Goal: Information Seeking & Learning: Find specific page/section

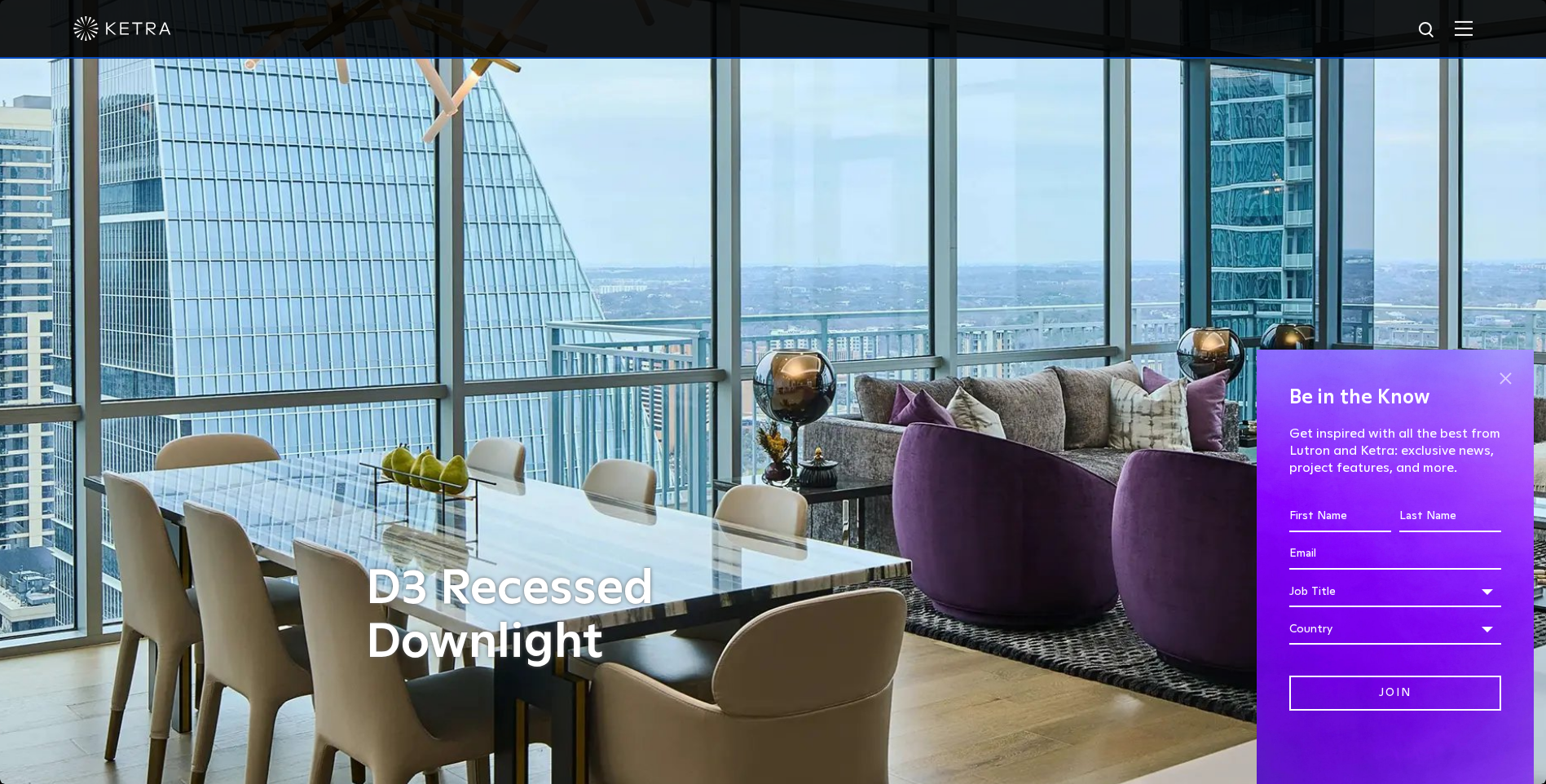
click at [1514, 385] on span at bounding box center [1504, 377] width 24 height 24
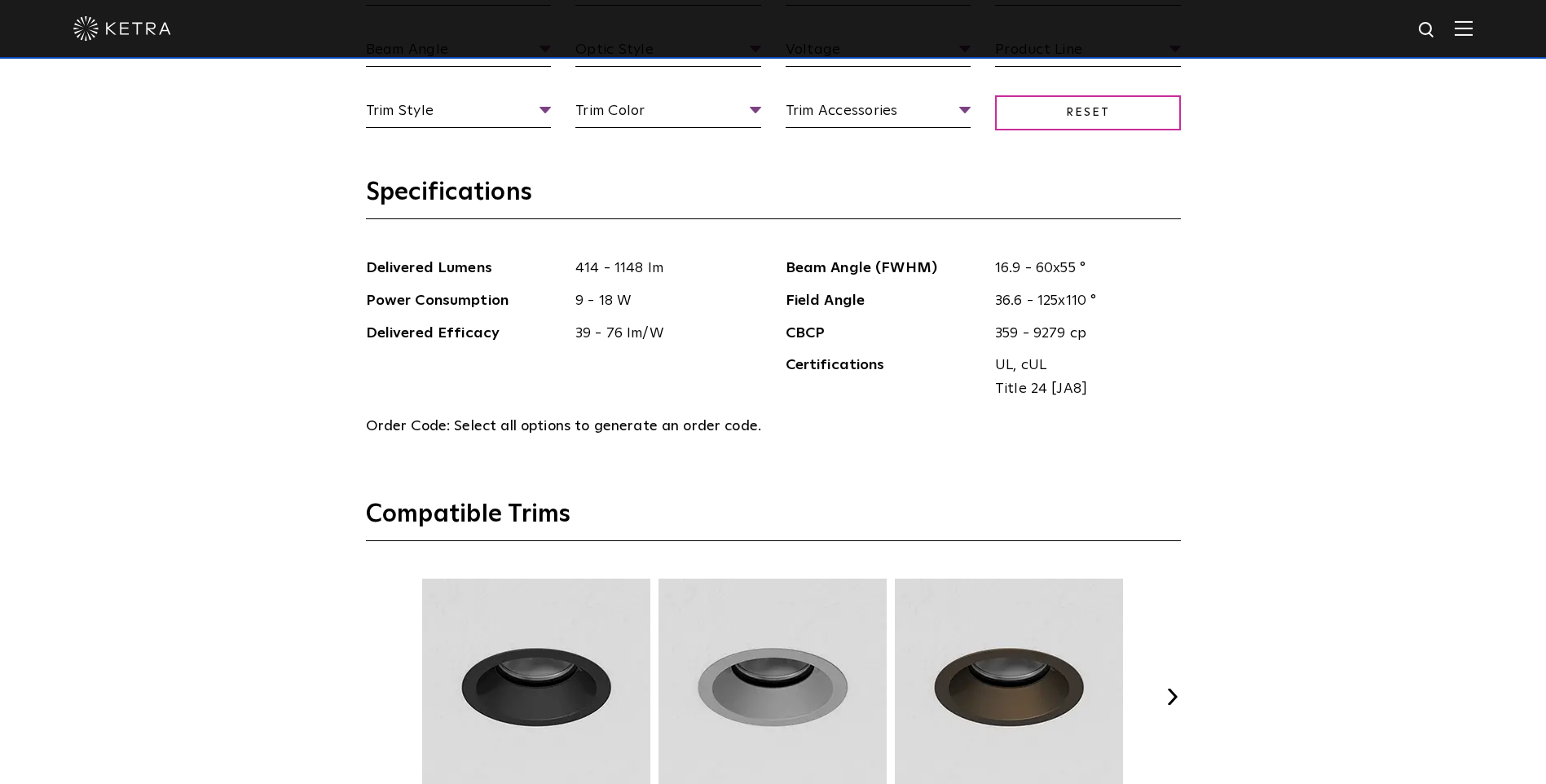
scroll to position [2118, 0]
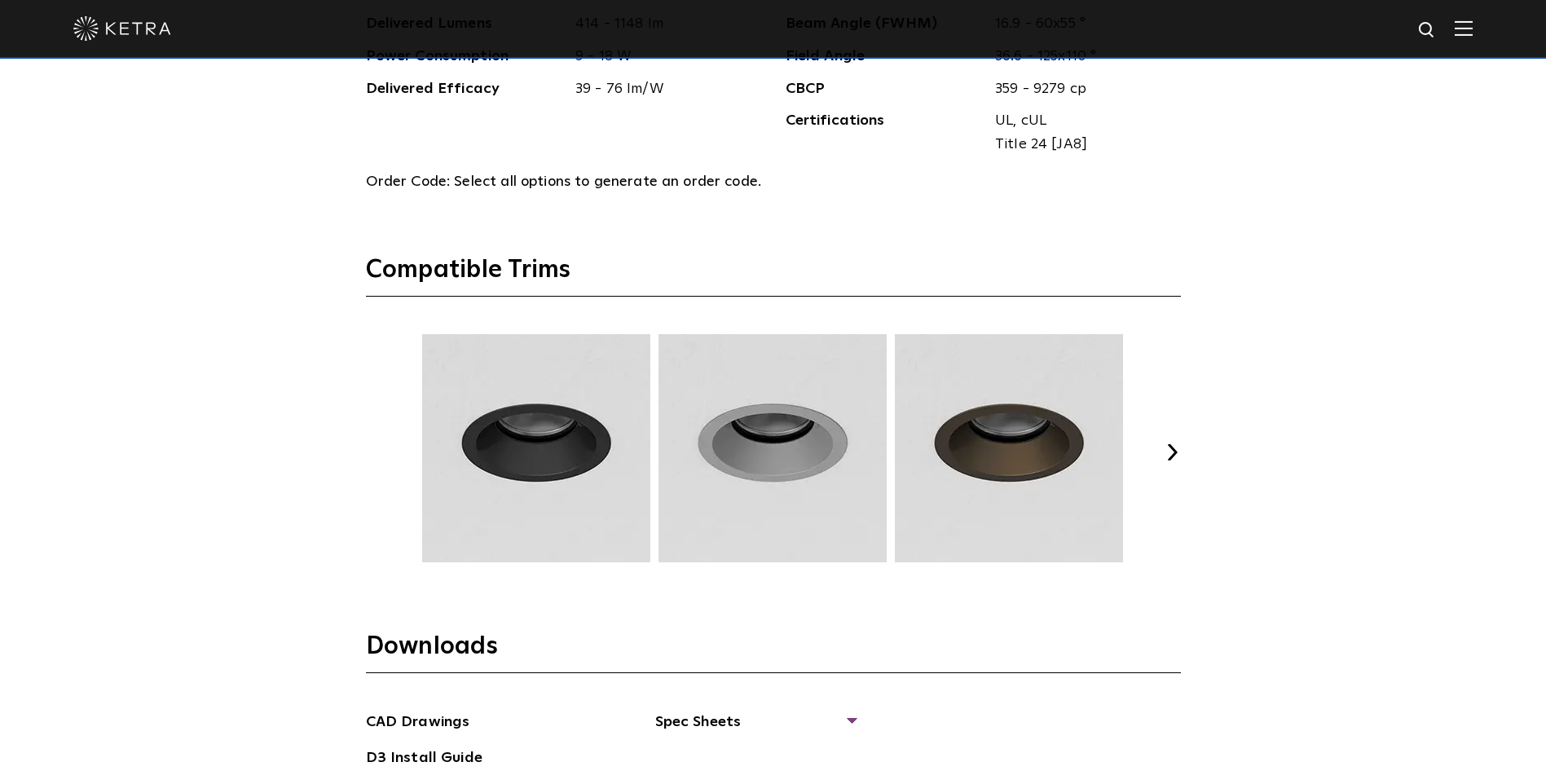
click at [1179, 445] on button "Next" at bounding box center [1173, 453] width 17 height 17
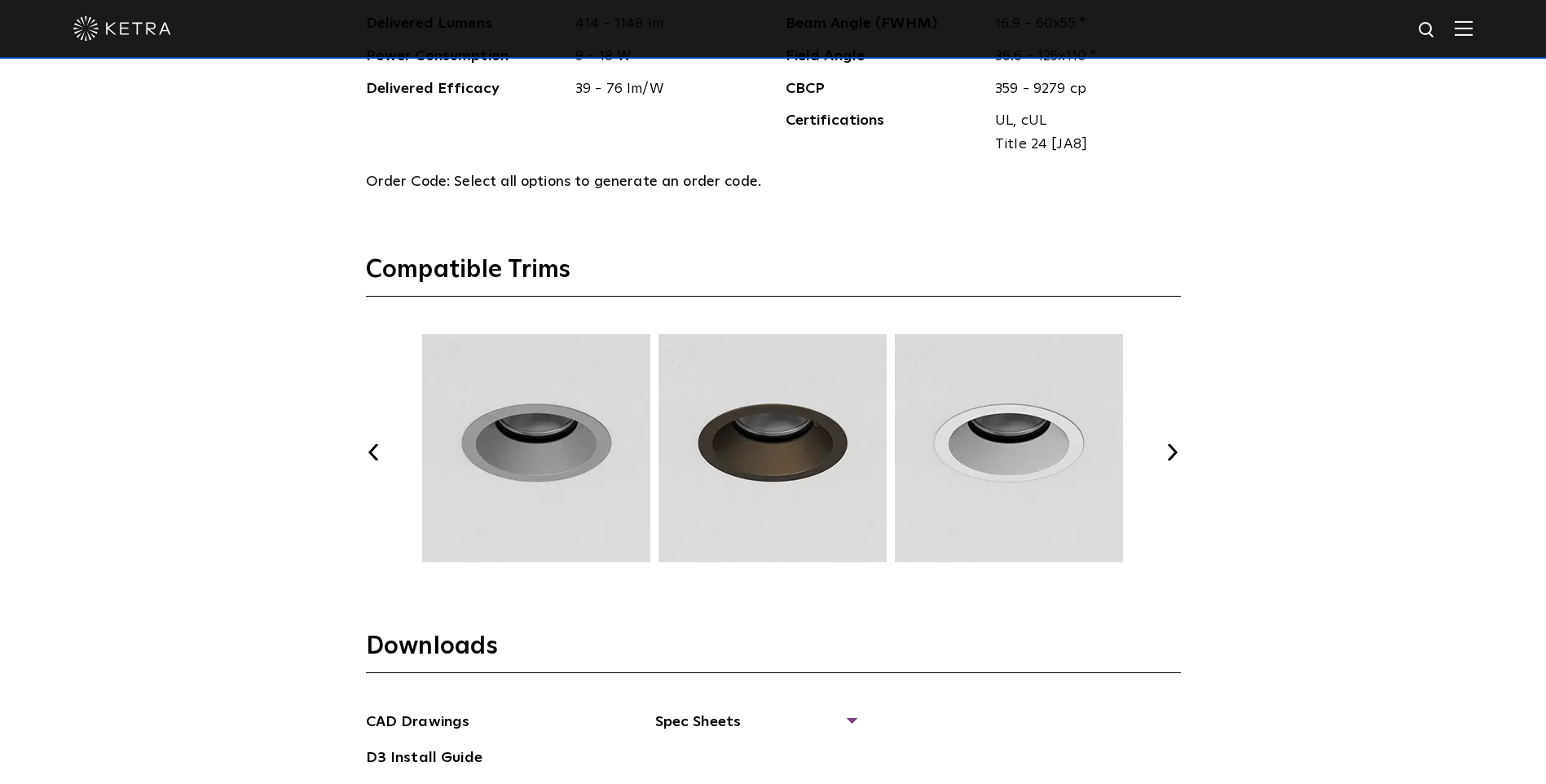
click at [1179, 445] on button "Next" at bounding box center [1173, 453] width 17 height 17
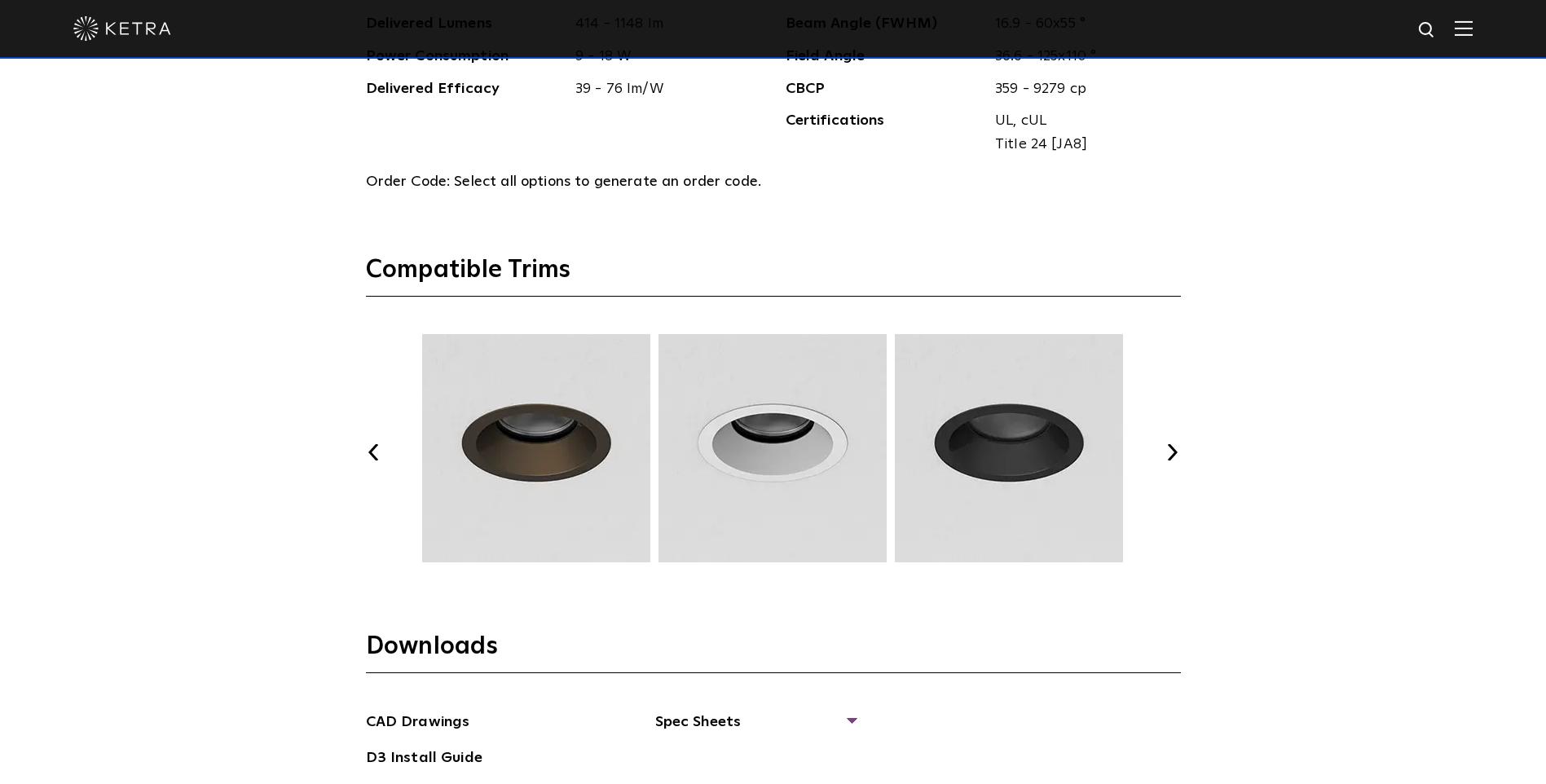
click at [1179, 445] on button "Next" at bounding box center [1173, 453] width 17 height 17
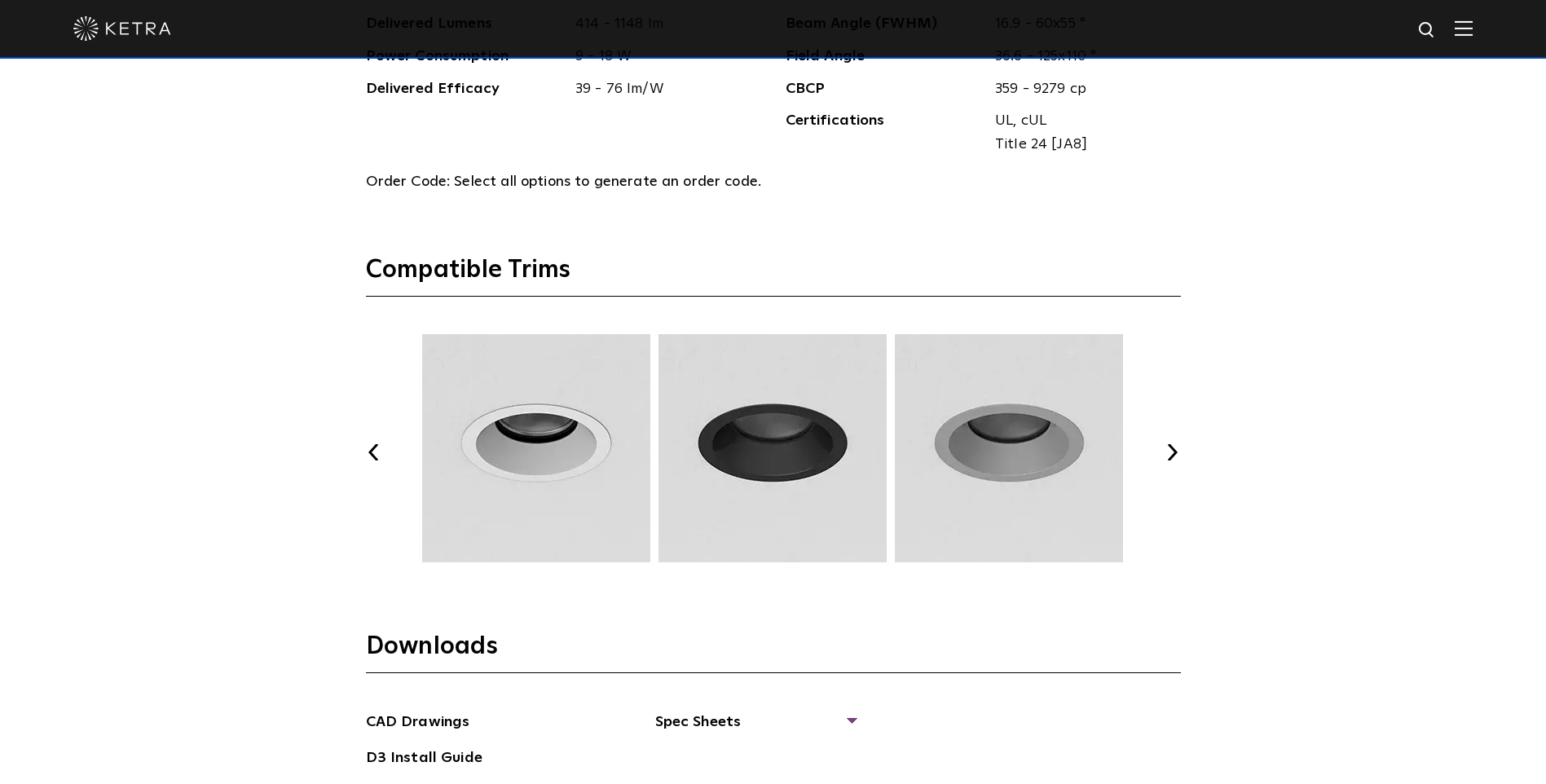
click at [1179, 445] on button "Next" at bounding box center [1173, 453] width 17 height 17
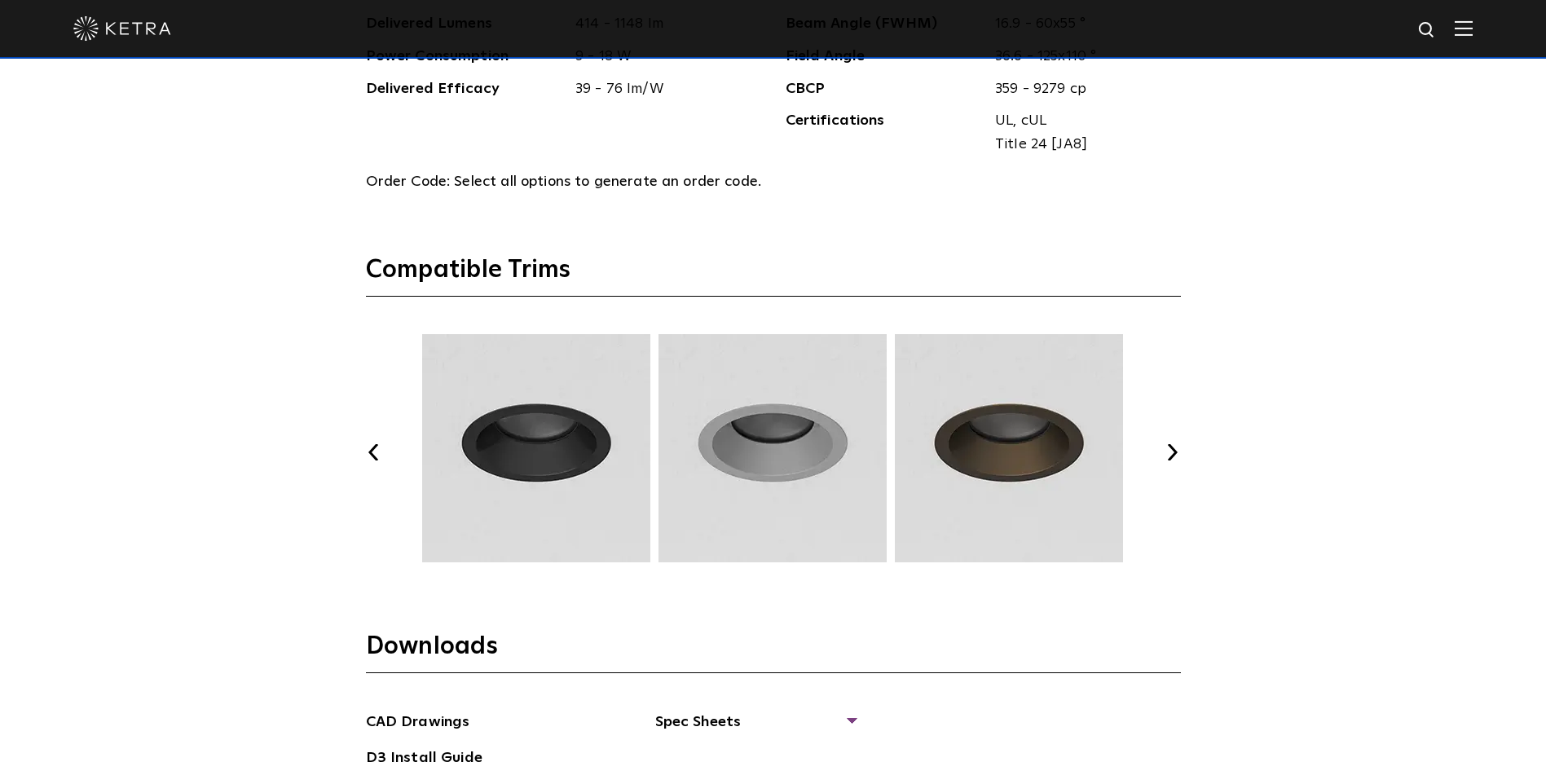
click at [1179, 445] on button "Next" at bounding box center [1173, 453] width 17 height 17
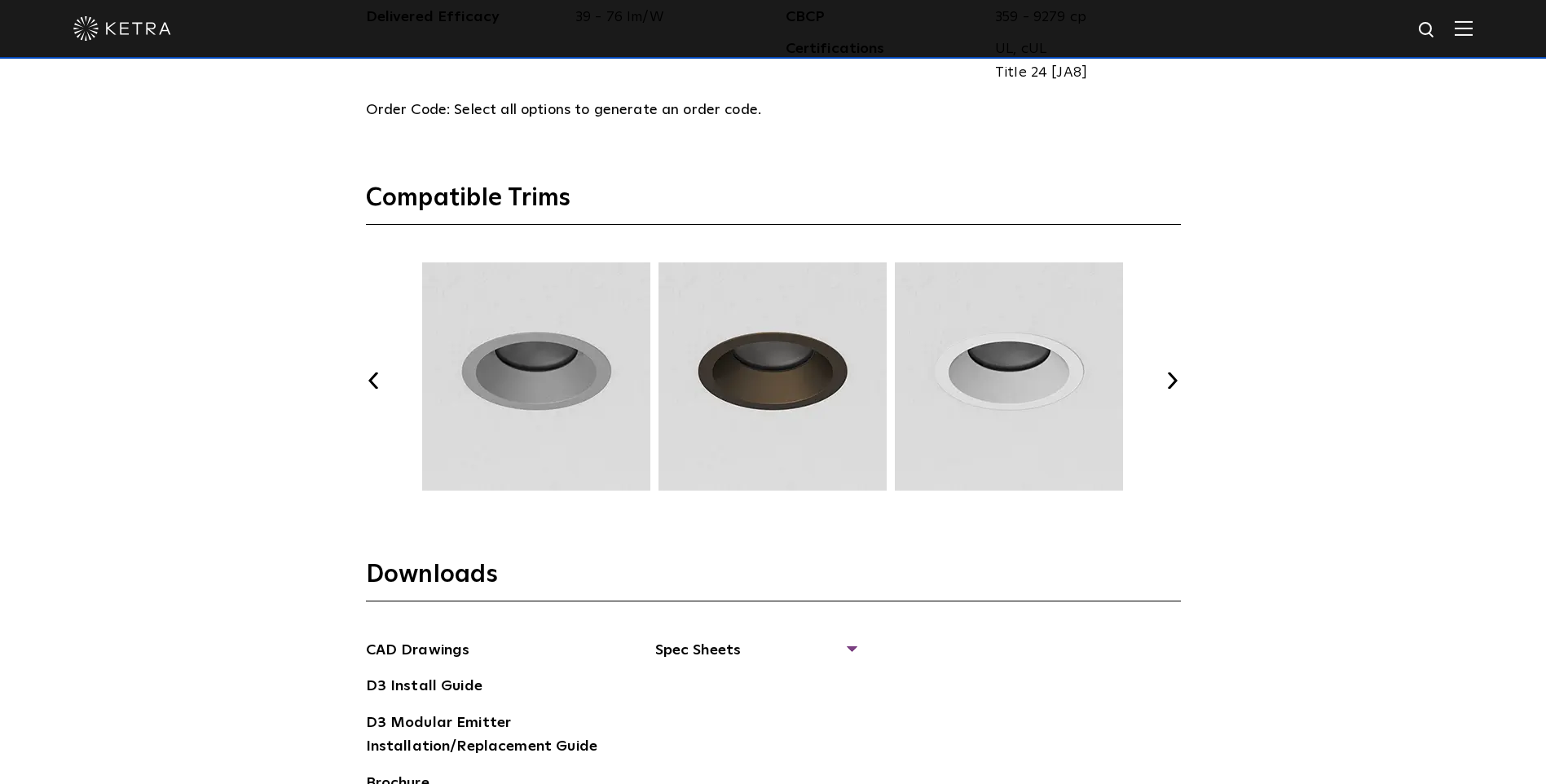
scroll to position [2189, 0]
click at [1173, 385] on button "Next" at bounding box center [1173, 382] width 17 height 17
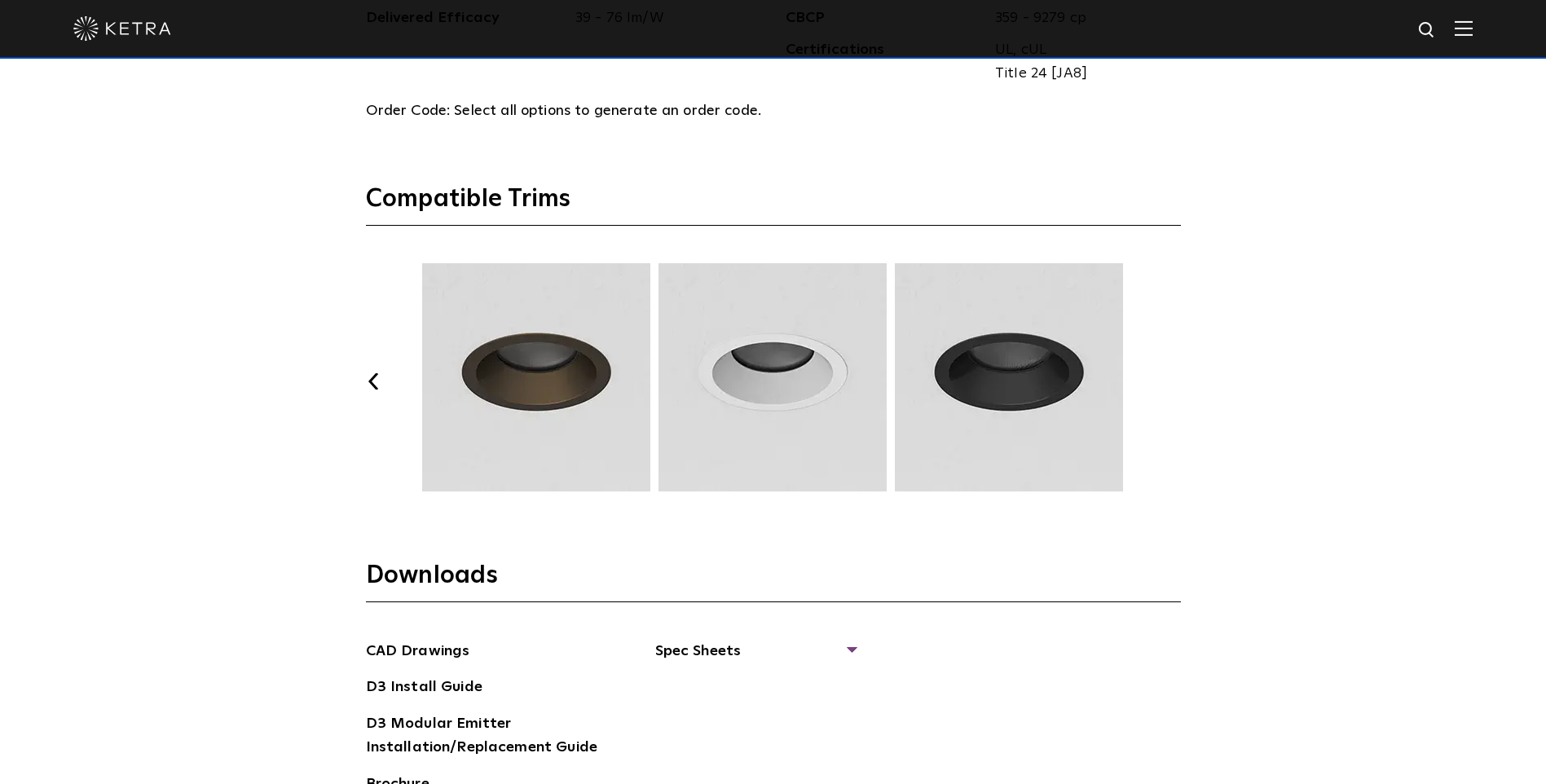
click at [785, 422] on img at bounding box center [772, 377] width 233 height 228
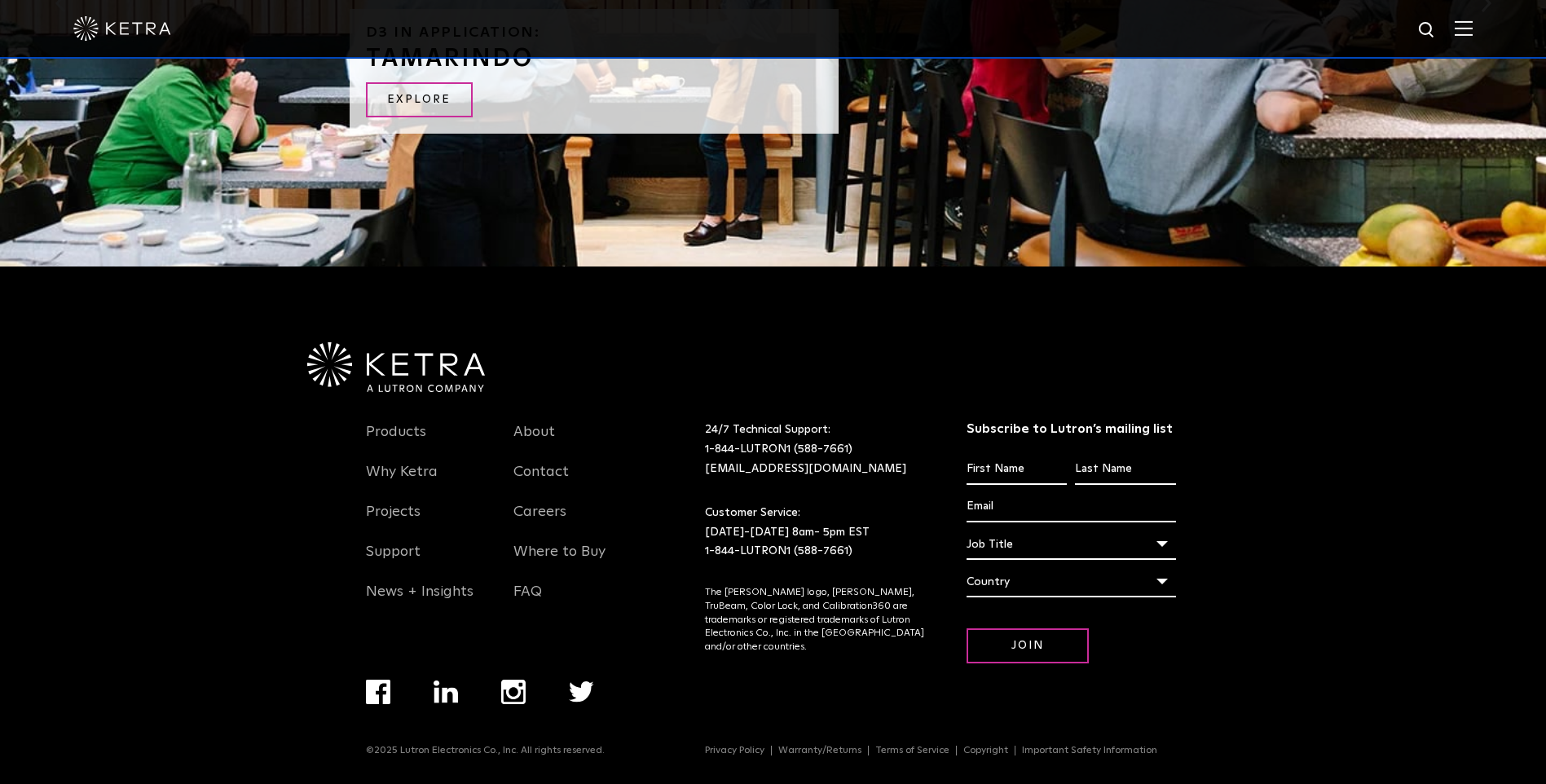
scroll to position [3493, 0]
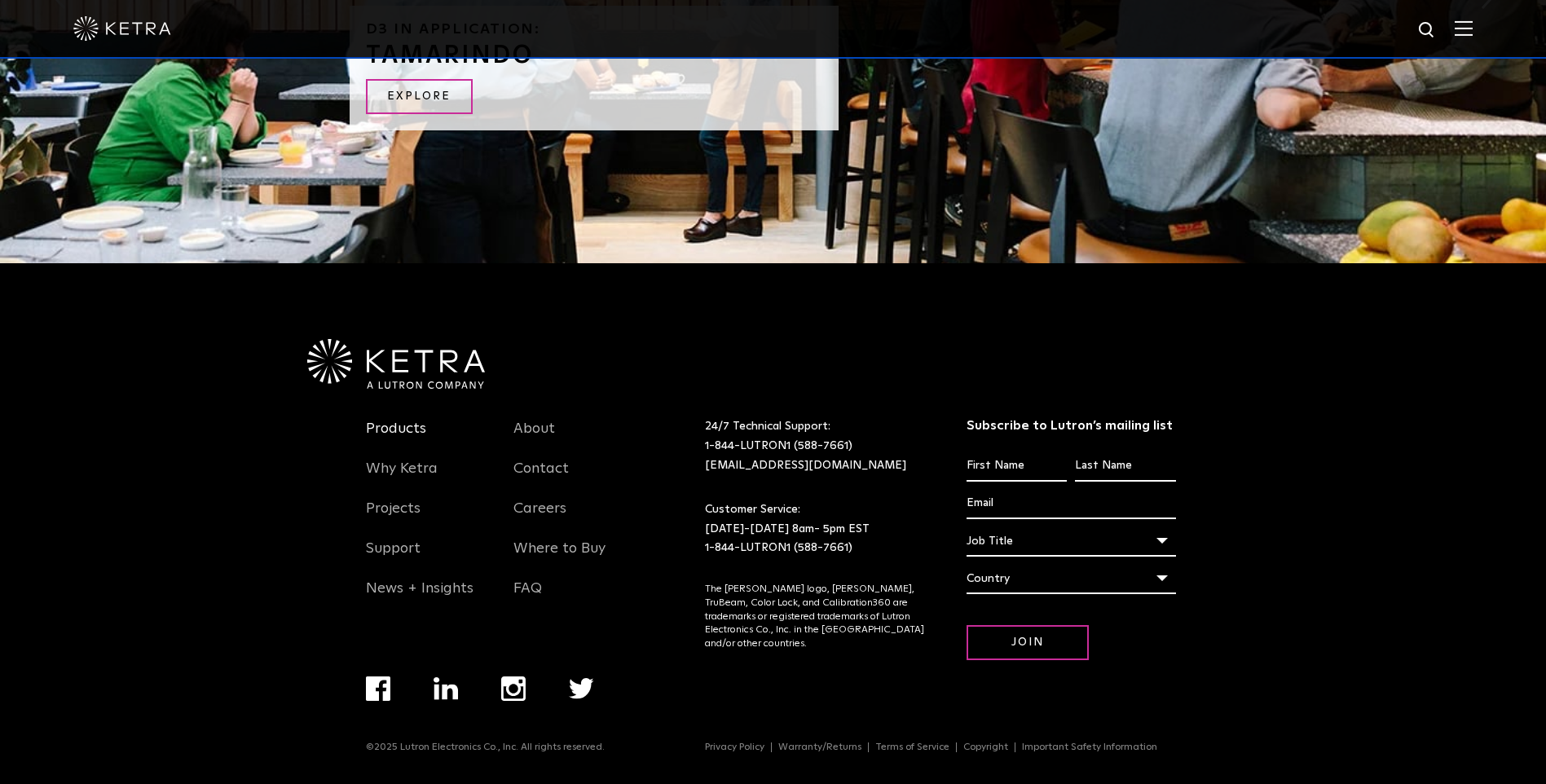
click at [381, 422] on link "Products" at bounding box center [396, 438] width 60 height 38
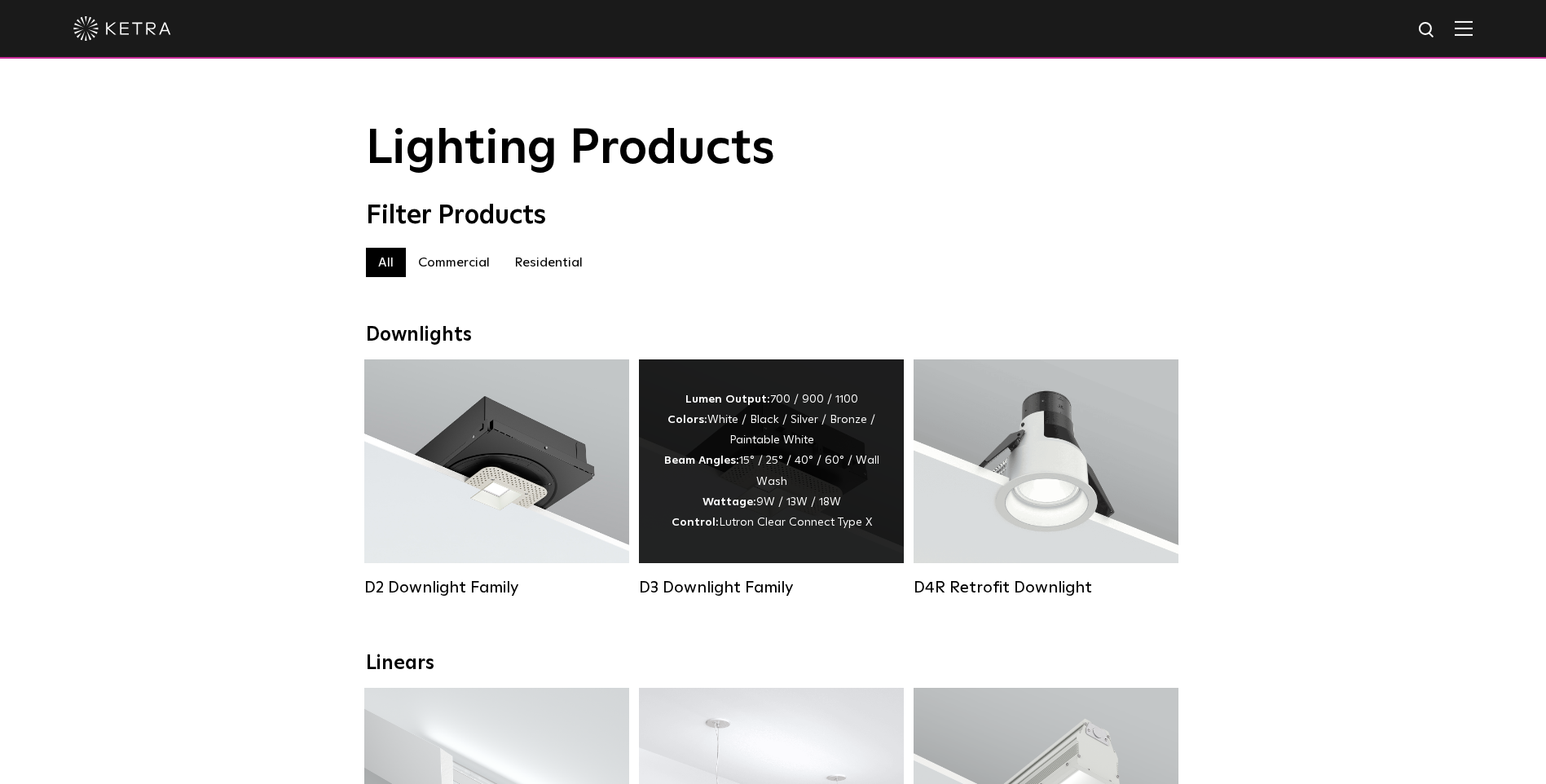
click at [742, 487] on div "Lumen Output: 700 / 900 / 1100 Colors: White / Black / Silver / Bronze / Painta…" at bounding box center [771, 461] width 216 height 144
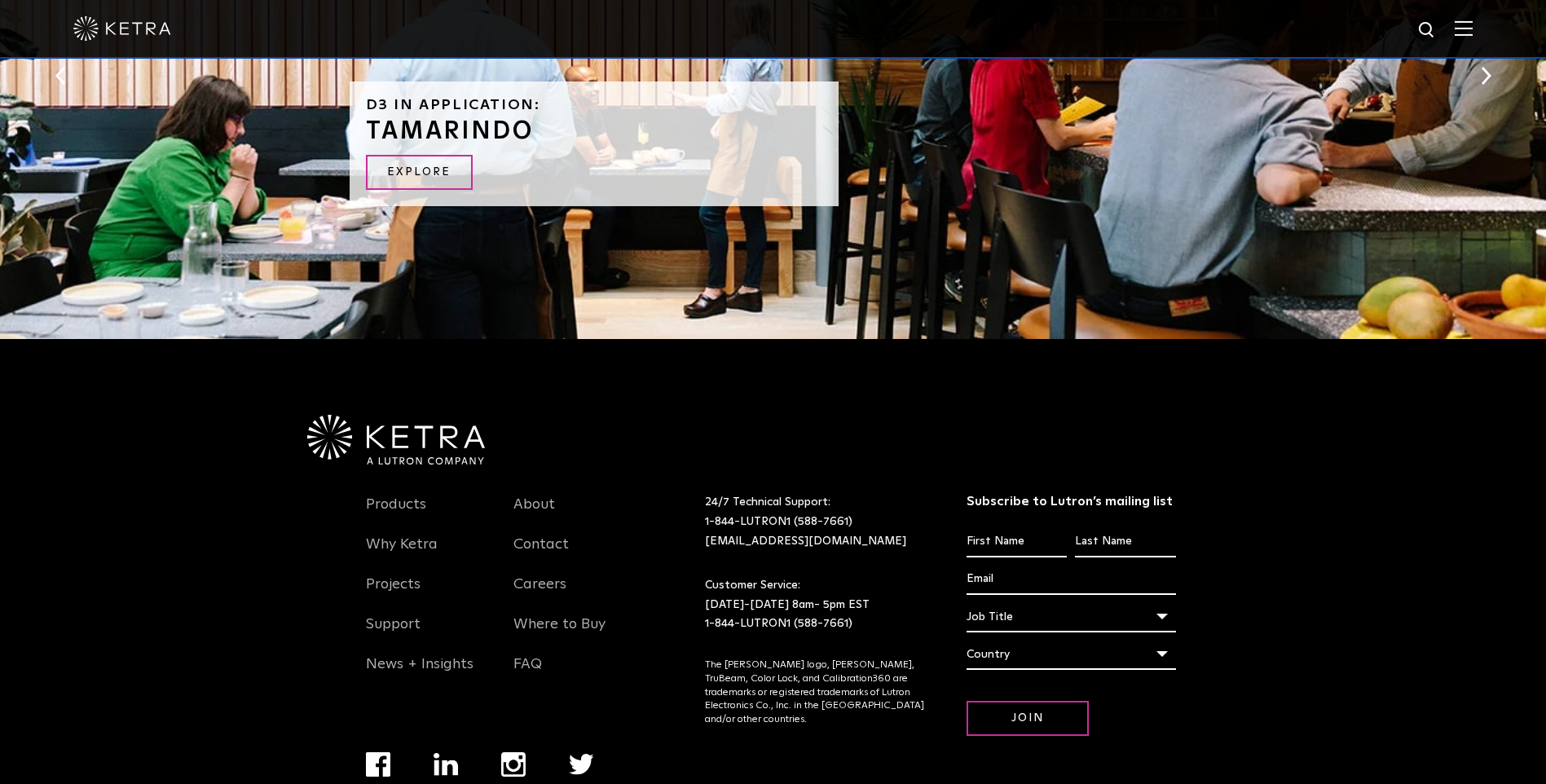
scroll to position [3493, 0]
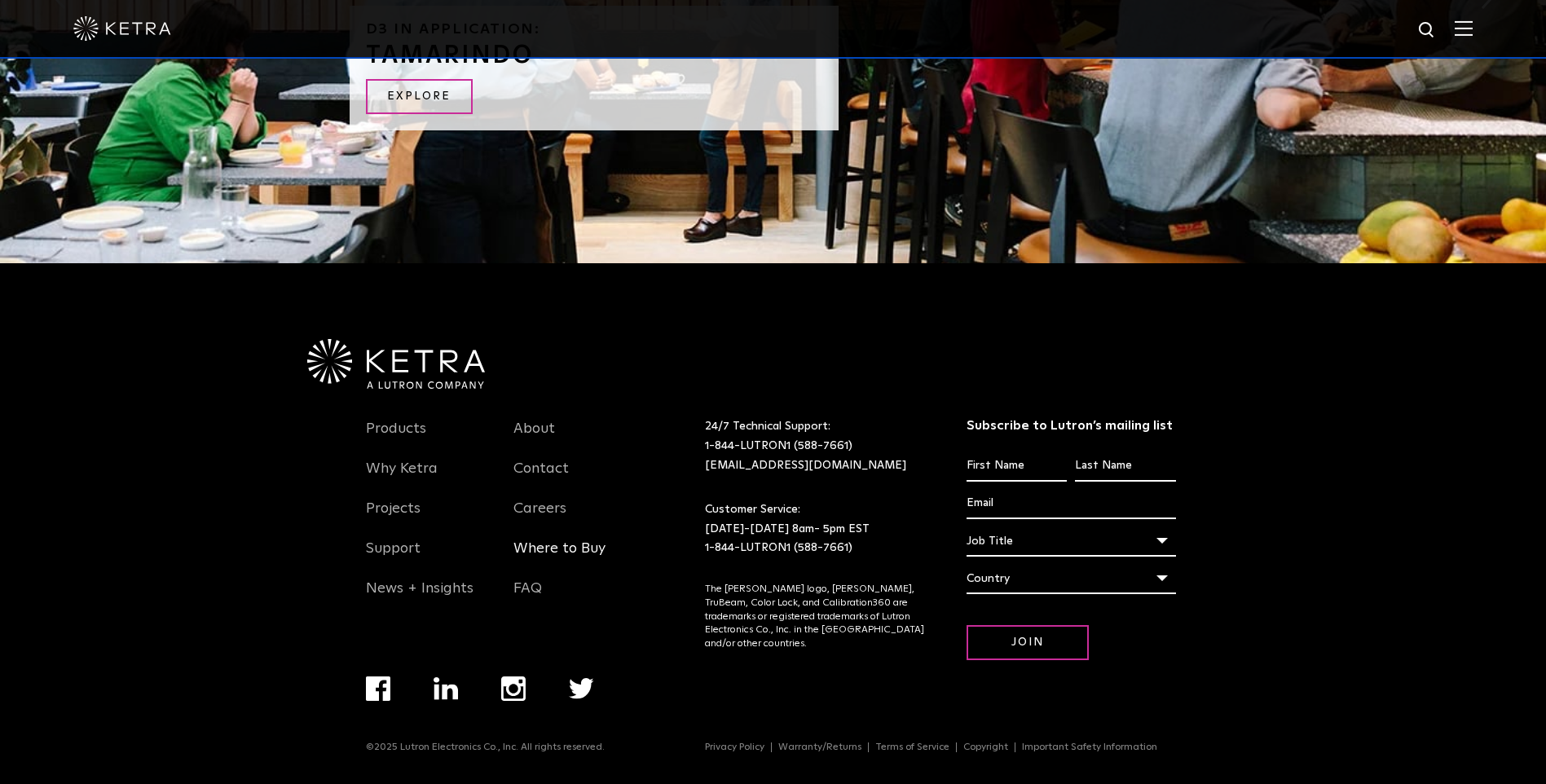
click at [585, 551] on link "Where to Buy" at bounding box center [560, 558] width 92 height 38
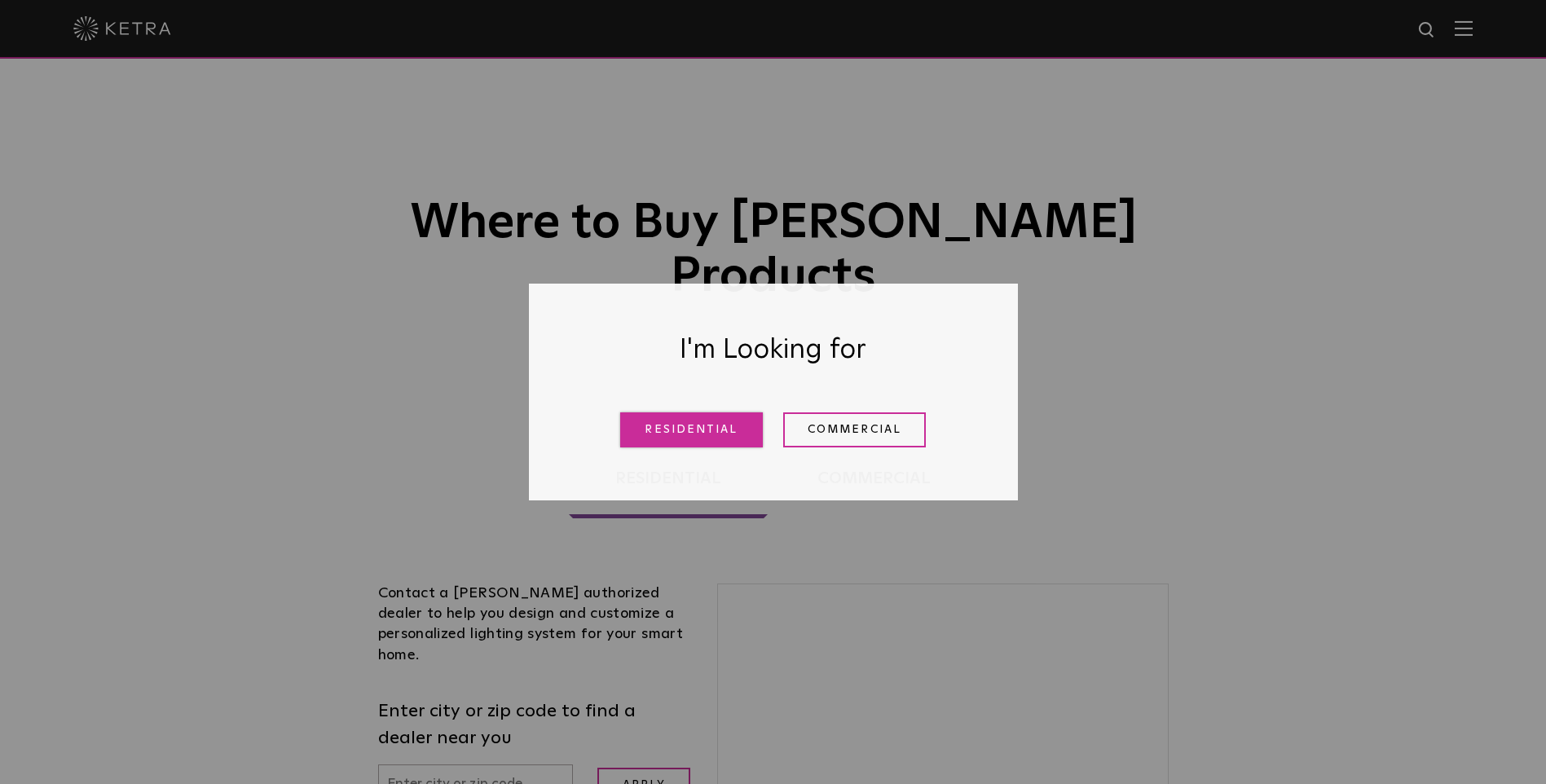
click at [674, 417] on link "Residential" at bounding box center [691, 430] width 143 height 35
